Goal: Complete application form

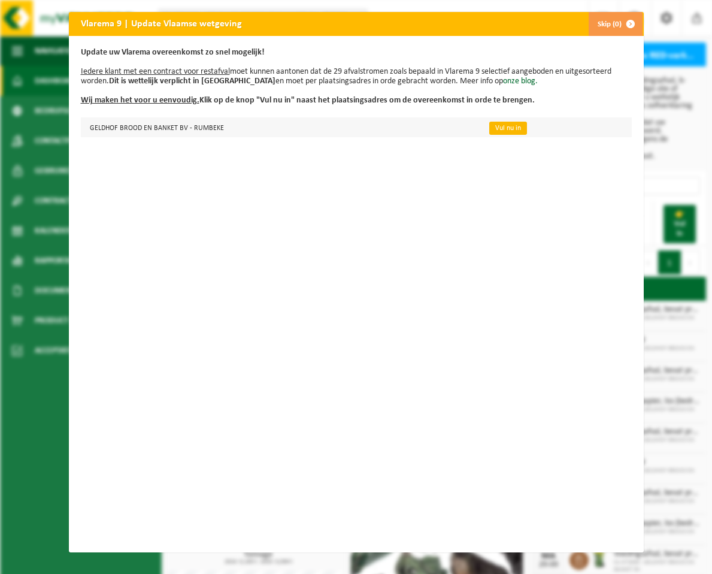
click at [506, 127] on link "Vul nu in" at bounding box center [508, 128] width 38 height 13
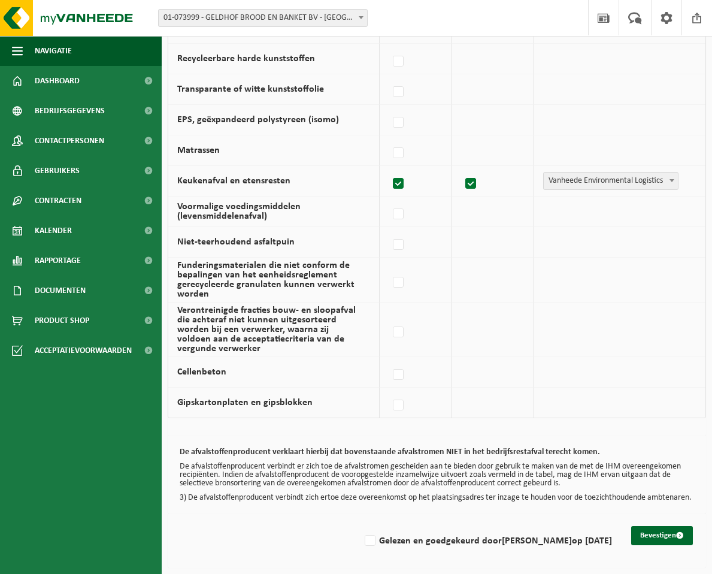
scroll to position [737, 0]
click at [656, 527] on button "Bevestigen" at bounding box center [662, 535] width 62 height 19
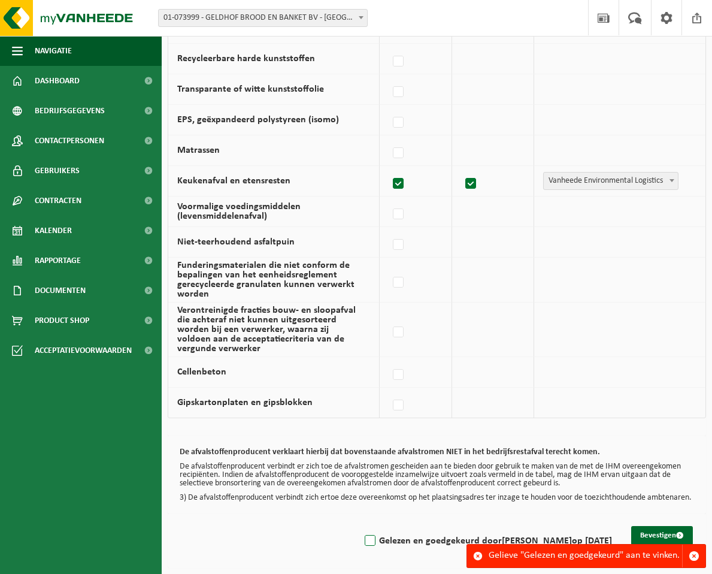
scroll to position [737, 0]
click at [385, 535] on label "Gelezen en goedgekeurd door kurt geldhof op 01/09/25" at bounding box center [487, 541] width 250 height 18
click at [361, 526] on input "Gelezen en goedgekeurd door kurt geldhof op 01/09/25" at bounding box center [360, 525] width 1 height 1
checkbox input "true"
click at [670, 530] on button "Bevestigen" at bounding box center [662, 535] width 62 height 19
